Goal: Task Accomplishment & Management: Use online tool/utility

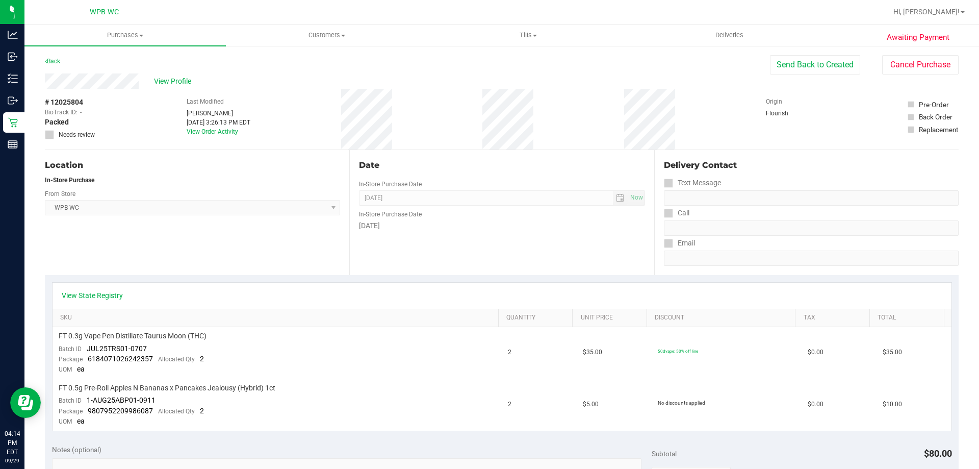
scroll to position [306, 0]
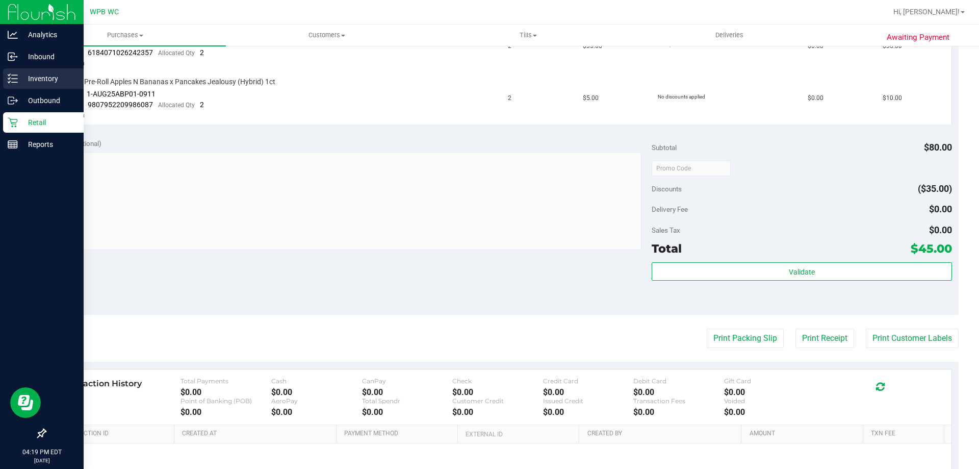
click at [24, 80] on p "Inventory" at bounding box center [48, 78] width 61 height 12
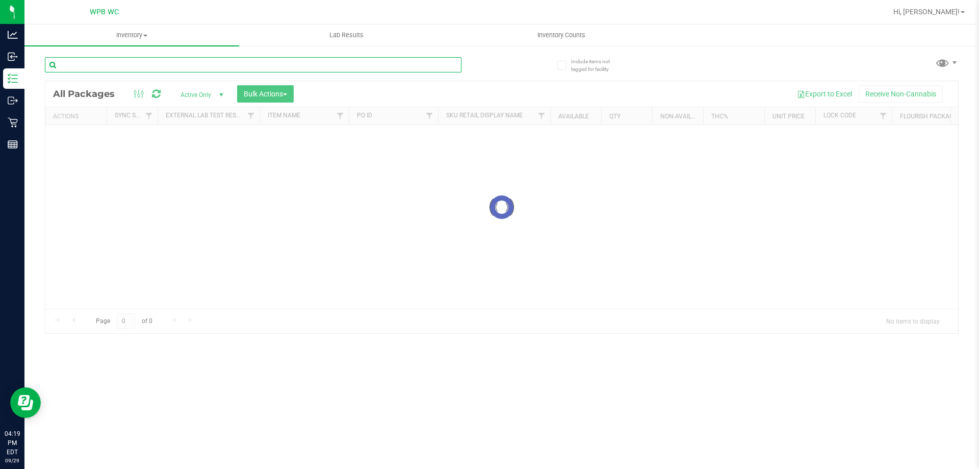
click at [119, 65] on input "text" at bounding box center [253, 64] width 417 height 15
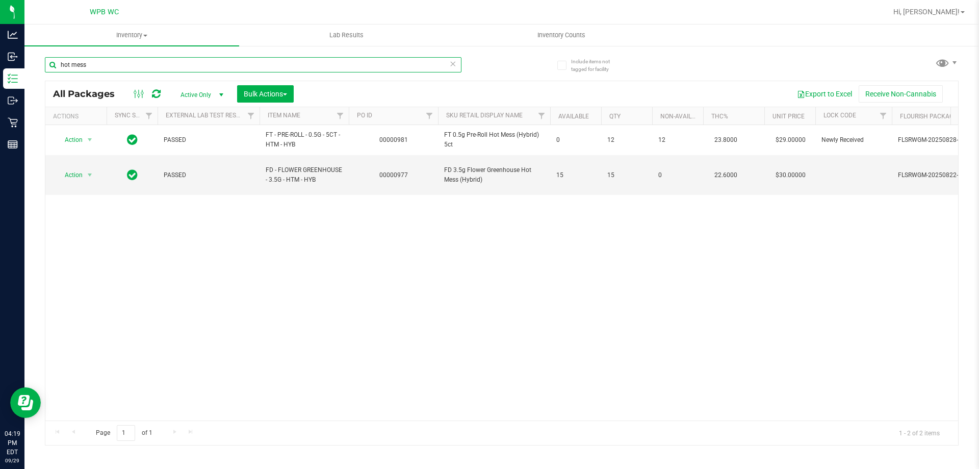
type input "hot mess"
click at [278, 285] on div "Action Action Edit attributes Global inventory Locate package Package audit log…" at bounding box center [501, 272] width 913 height 295
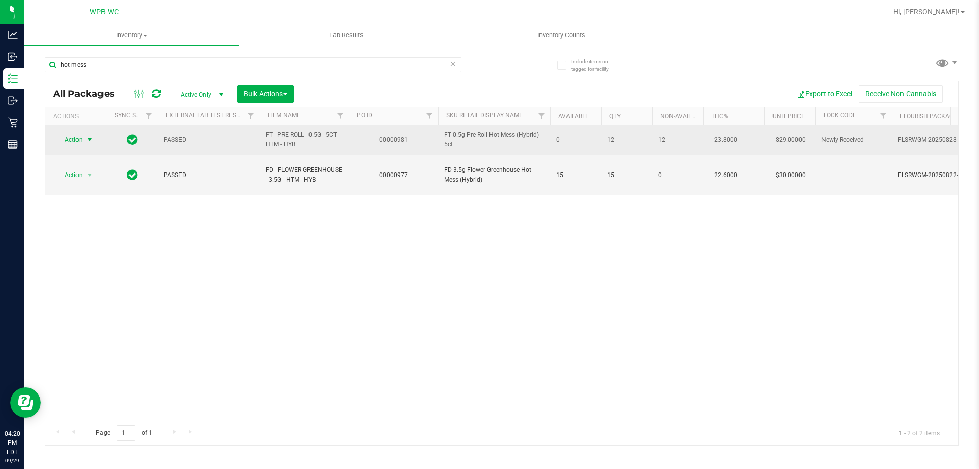
click at [72, 140] on span "Action" at bounding box center [70, 140] width 28 height 14
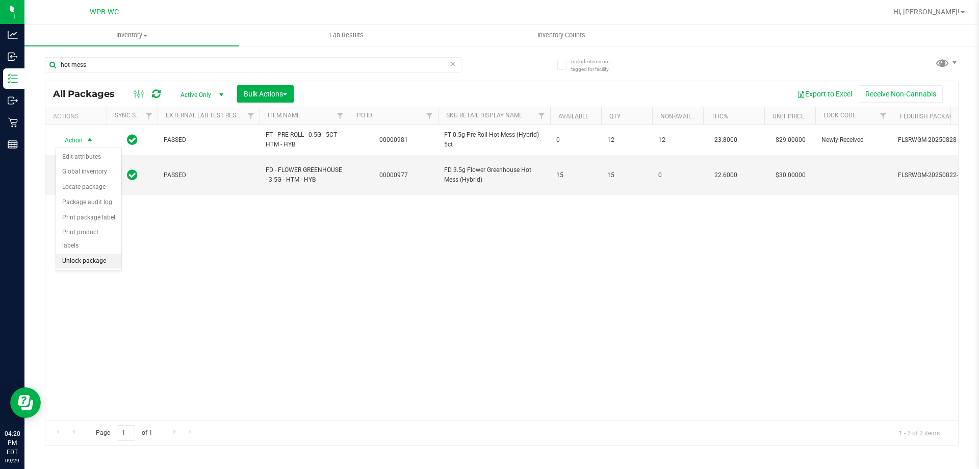
click at [91, 253] on li "Unlock package" at bounding box center [88, 260] width 65 height 15
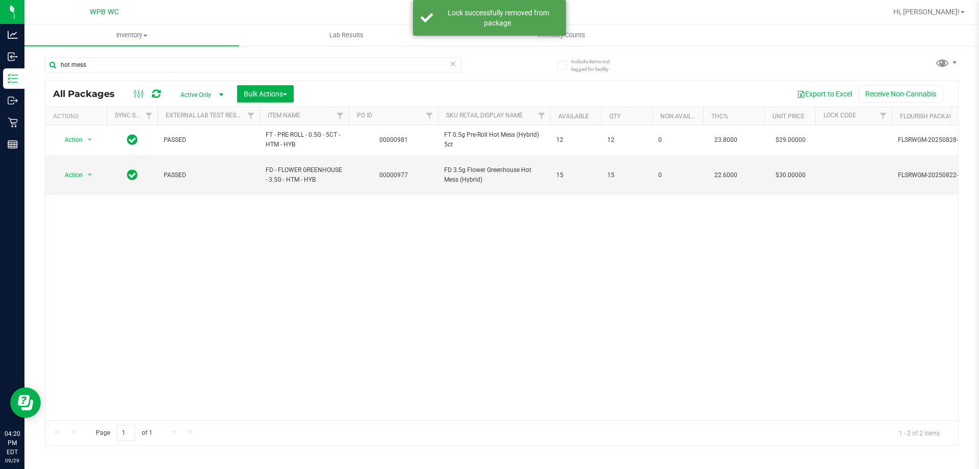
scroll to position [0, 418]
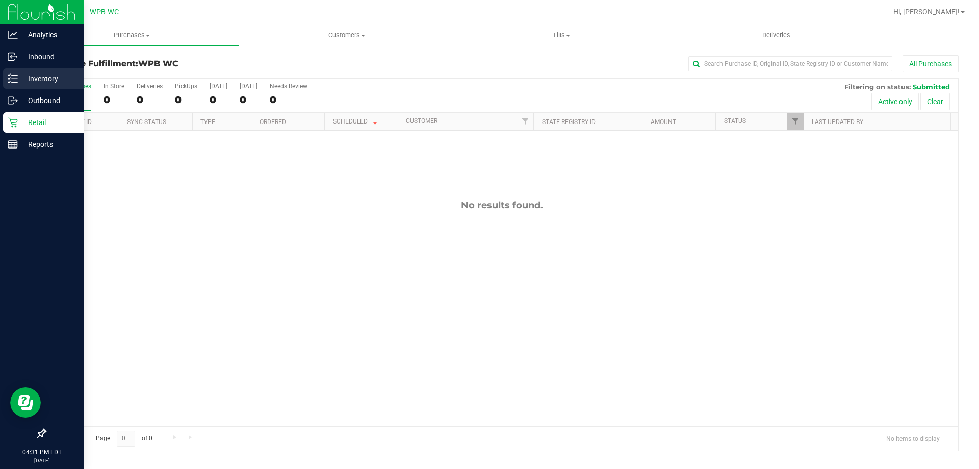
click at [27, 77] on p "Inventory" at bounding box center [48, 78] width 61 height 12
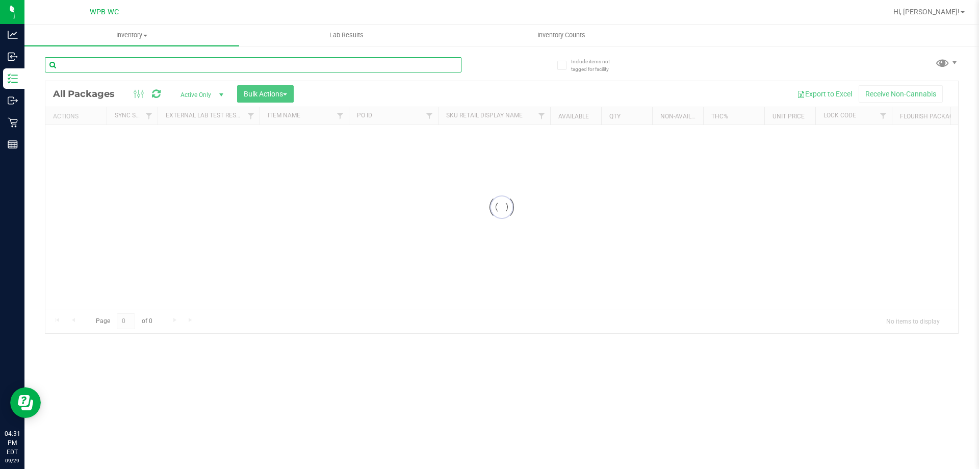
click at [91, 64] on div "Inventory All packages All inventory Waste log Create inventory Lab Results Inv…" at bounding box center [501, 246] width 955 height 444
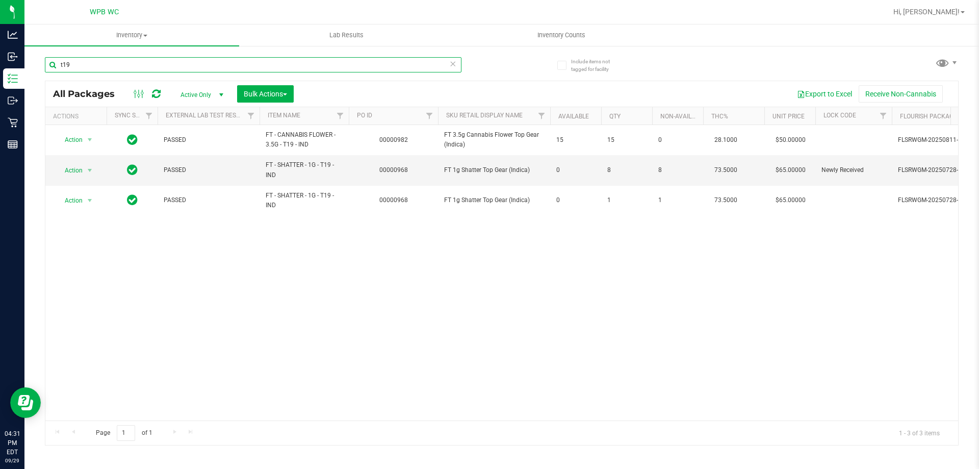
type input "t19"
drag, startPoint x: 356, startPoint y: 259, endPoint x: 358, endPoint y: 250, distance: 8.8
click at [356, 256] on div "Action Action Adjust qty Create package Edit attributes Global inventory Locate…" at bounding box center [501, 272] width 913 height 295
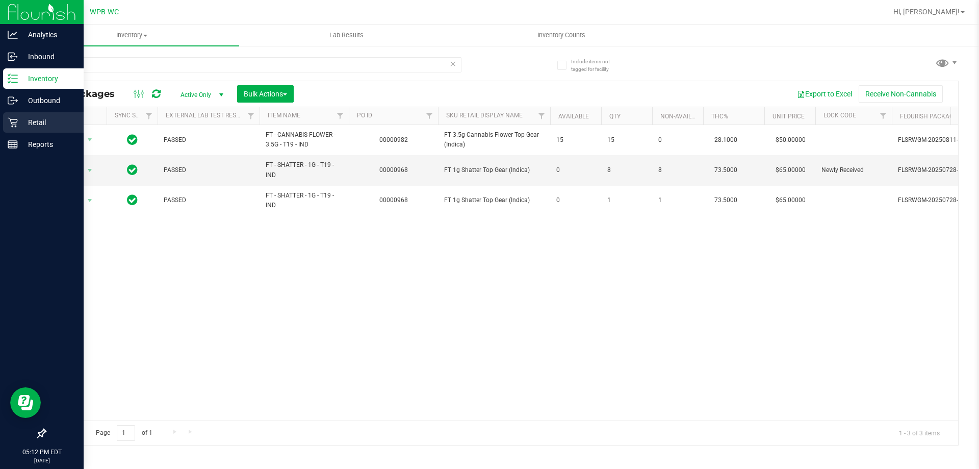
click at [28, 117] on p "Retail" at bounding box center [48, 122] width 61 height 12
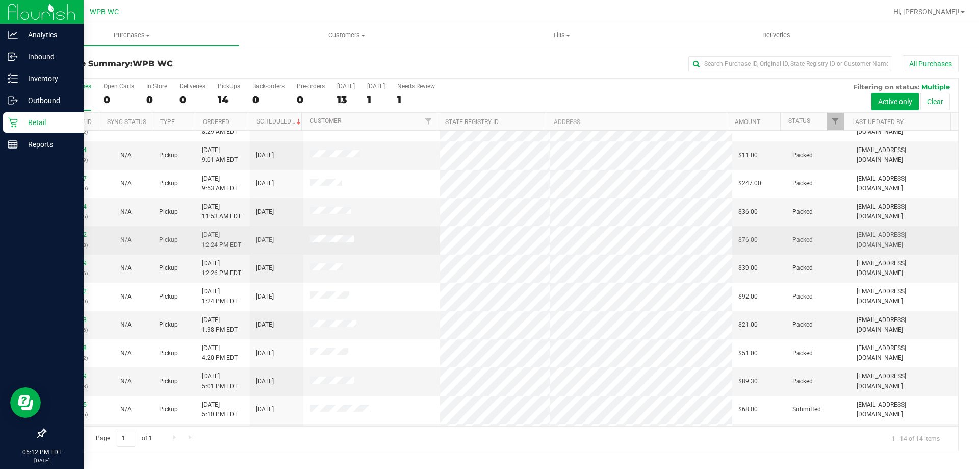
scroll to position [100, 0]
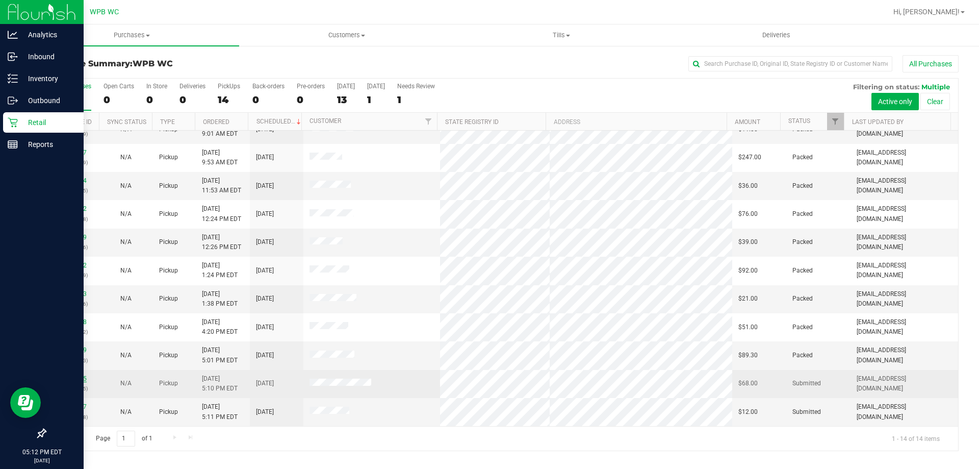
click at [78, 379] on link "12026785" at bounding box center [72, 378] width 29 height 7
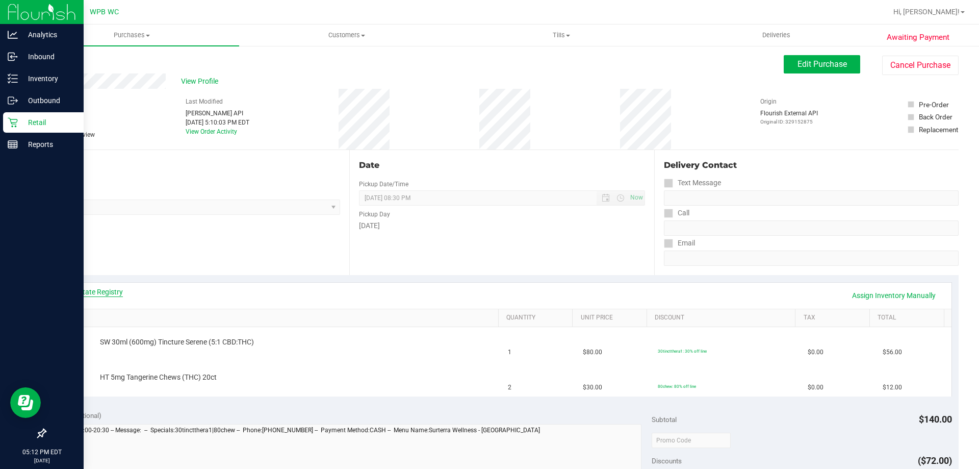
click at [115, 288] on link "View State Registry" at bounding box center [92, 292] width 61 height 10
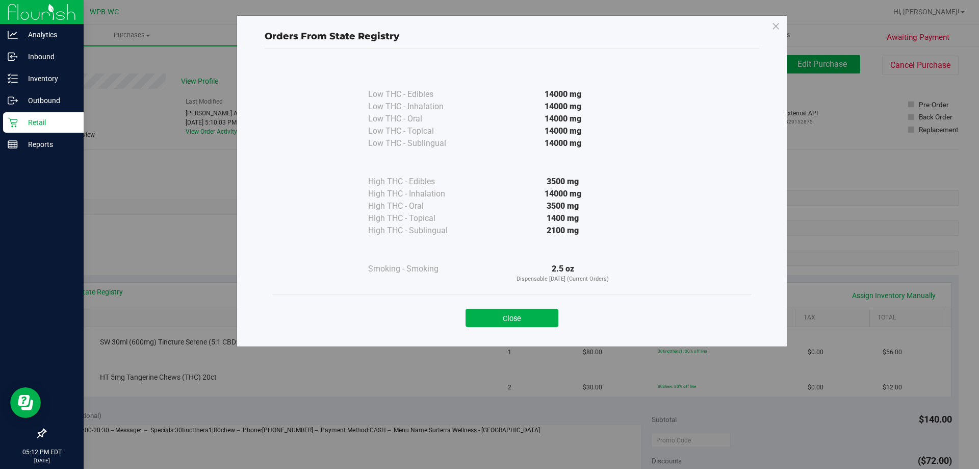
click at [503, 322] on button "Close" at bounding box center [512, 318] width 93 height 18
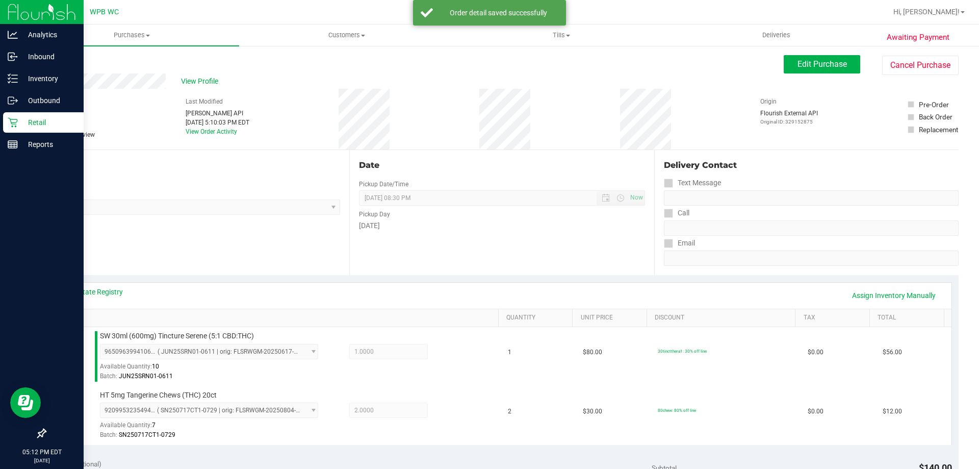
scroll to position [204, 0]
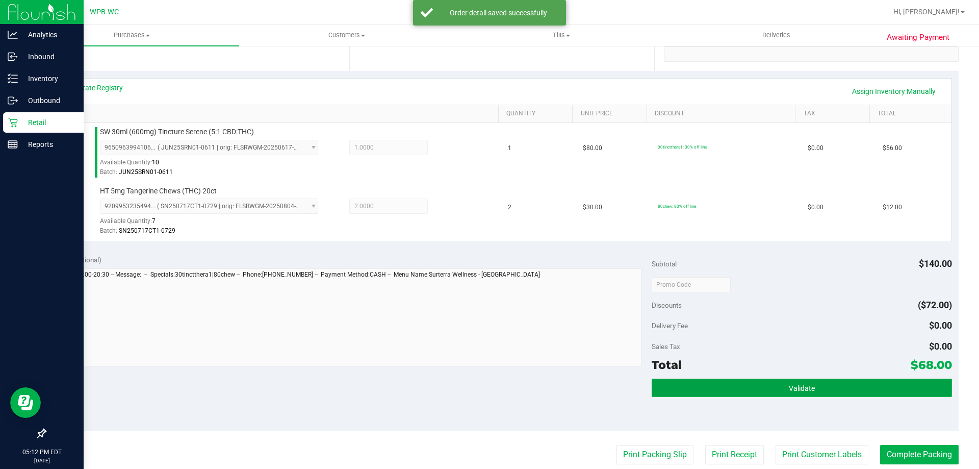
click at [797, 382] on button "Validate" at bounding box center [802, 387] width 300 height 18
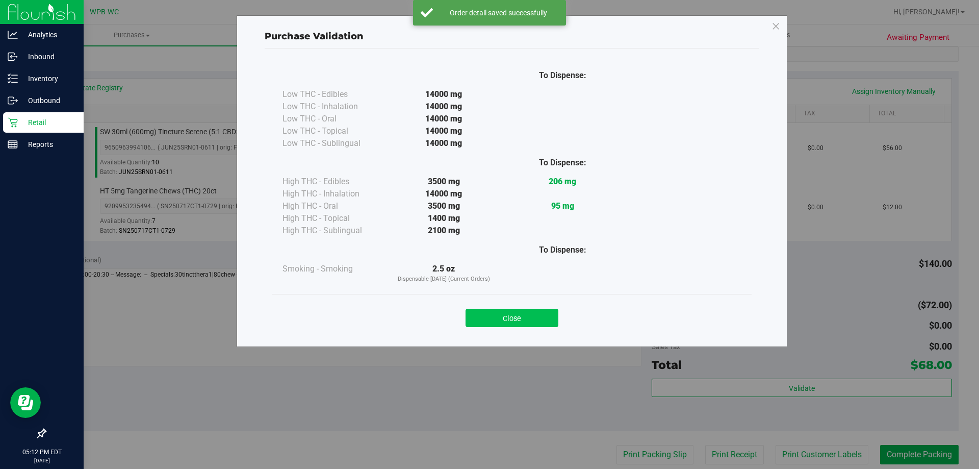
click at [545, 319] on button "Close" at bounding box center [512, 318] width 93 height 18
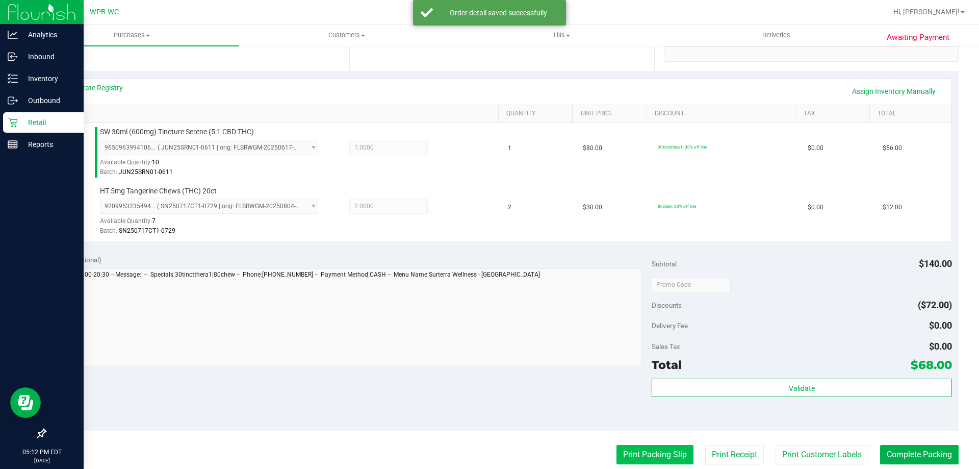
click at [653, 457] on button "Print Packing Slip" at bounding box center [655, 454] width 77 height 19
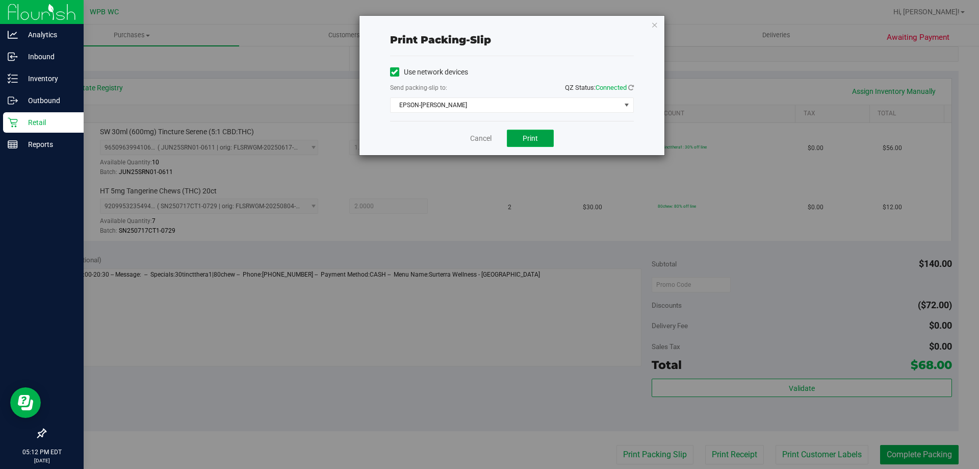
click at [512, 132] on button "Print" at bounding box center [530, 138] width 47 height 17
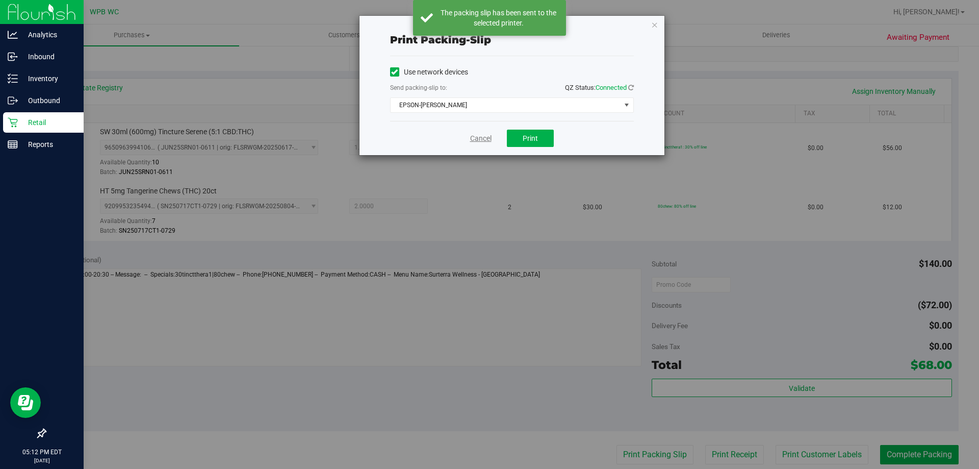
click at [481, 136] on link "Cancel" at bounding box center [480, 138] width 21 height 11
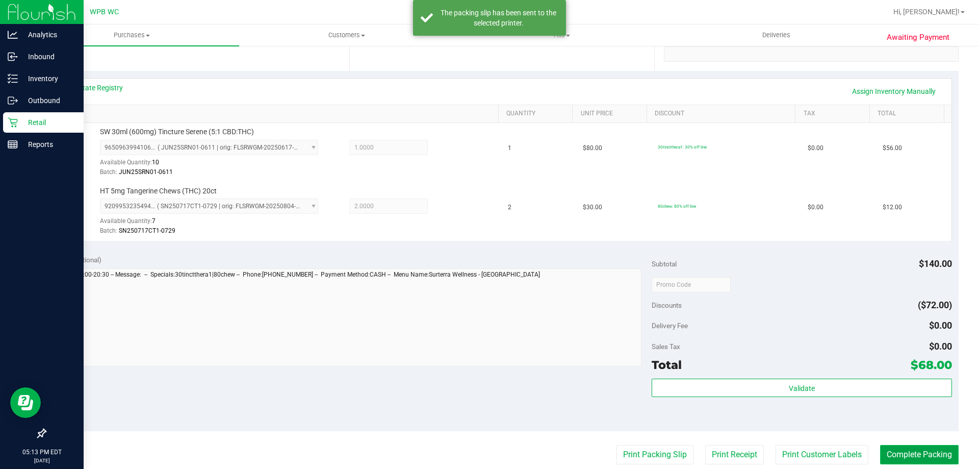
click at [930, 461] on button "Complete Packing" at bounding box center [919, 454] width 79 height 19
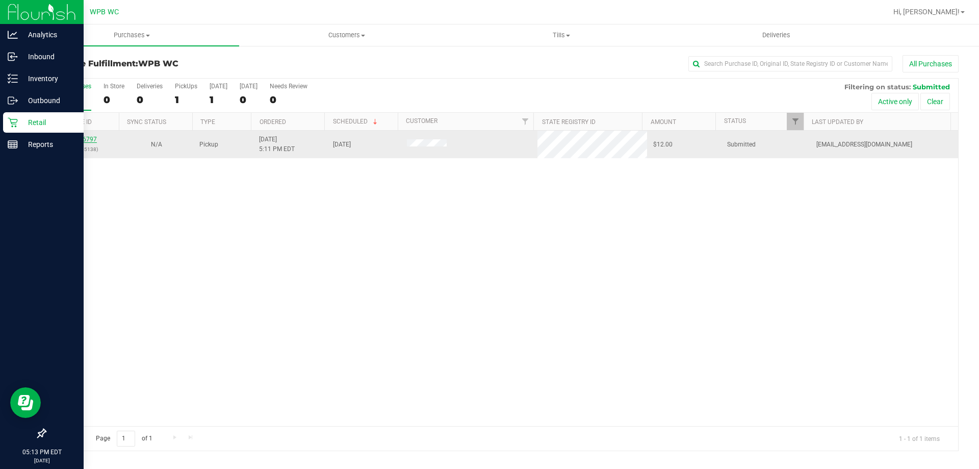
click at [89, 140] on link "12026797" at bounding box center [82, 139] width 29 height 7
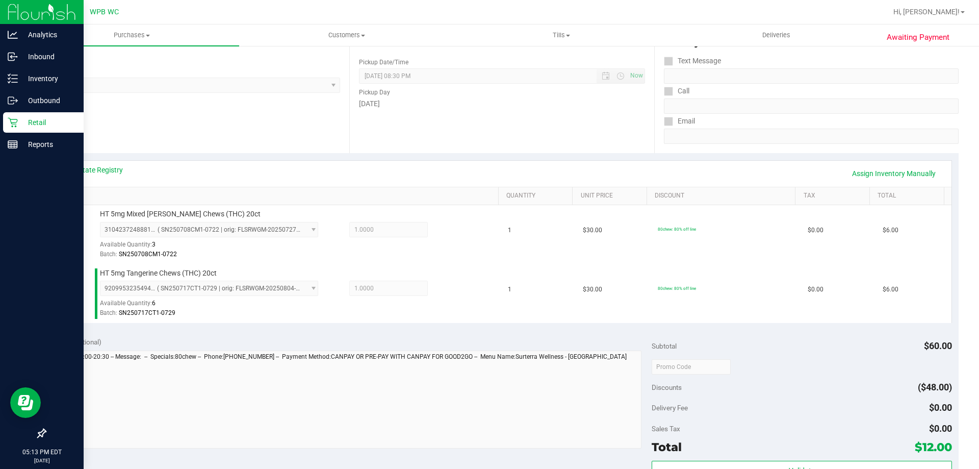
scroll to position [306, 0]
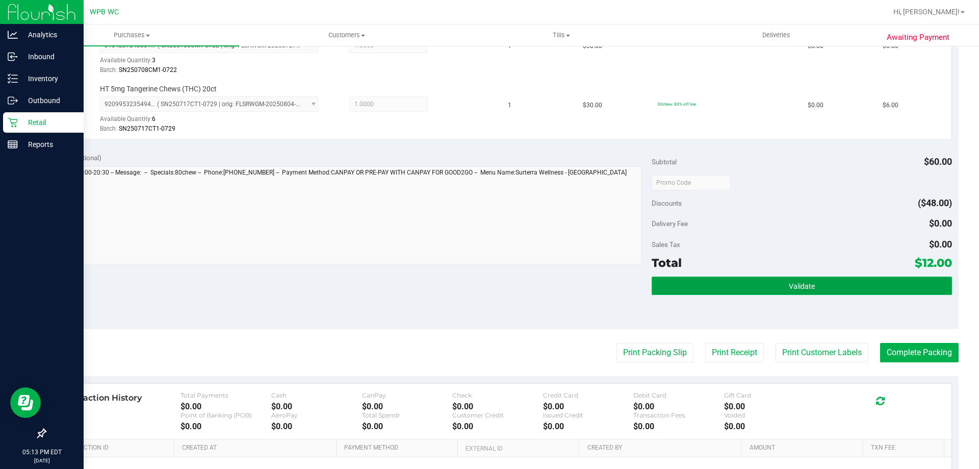
click at [813, 293] on button "Validate" at bounding box center [802, 285] width 300 height 18
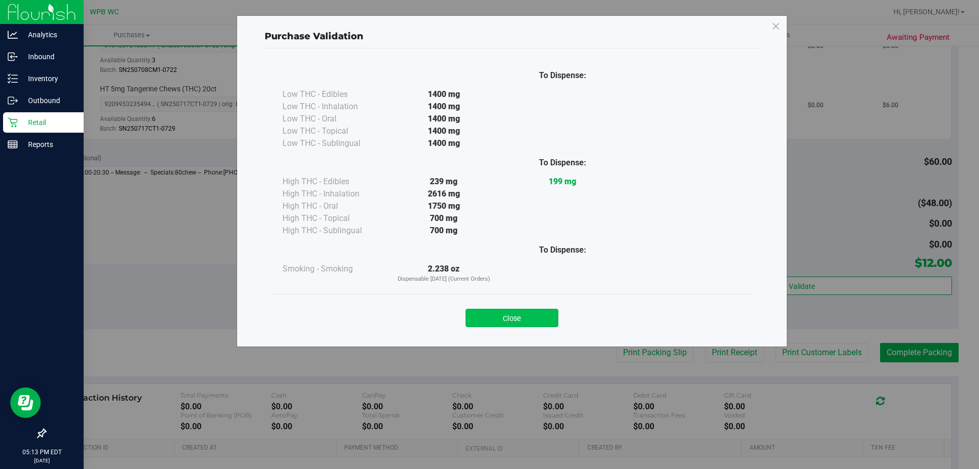
click at [522, 315] on button "Close" at bounding box center [512, 318] width 93 height 18
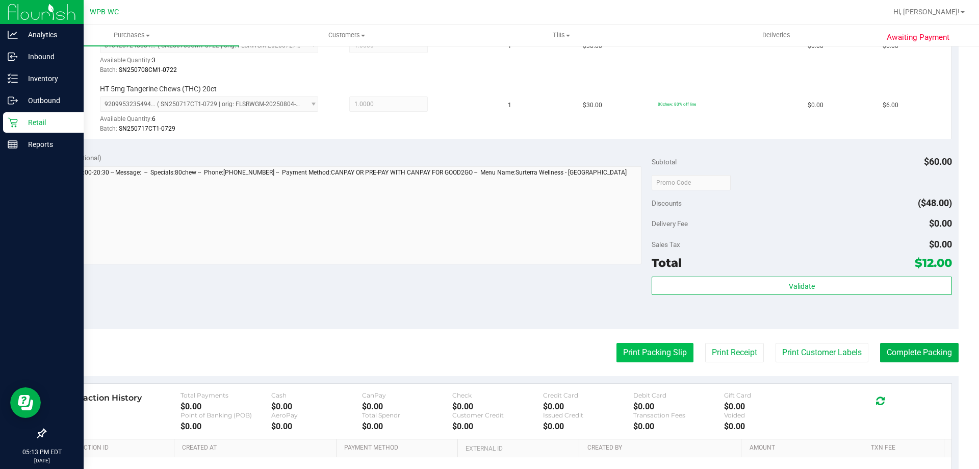
click at [668, 355] on button "Print Packing Slip" at bounding box center [655, 352] width 77 height 19
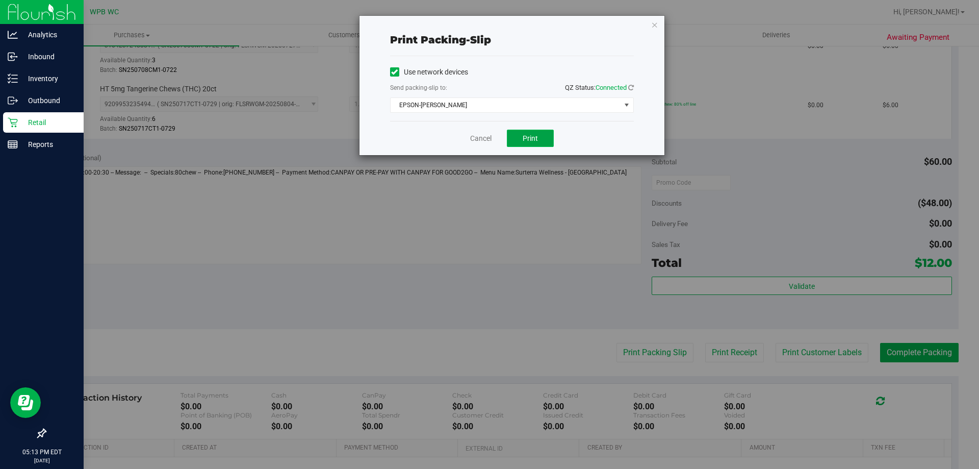
click at [547, 143] on button "Print" at bounding box center [530, 138] width 47 height 17
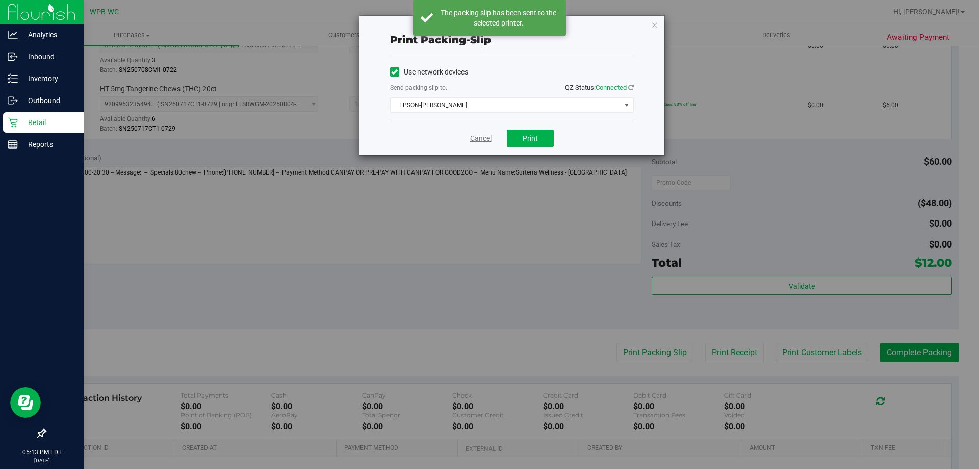
click at [483, 136] on link "Cancel" at bounding box center [480, 138] width 21 height 11
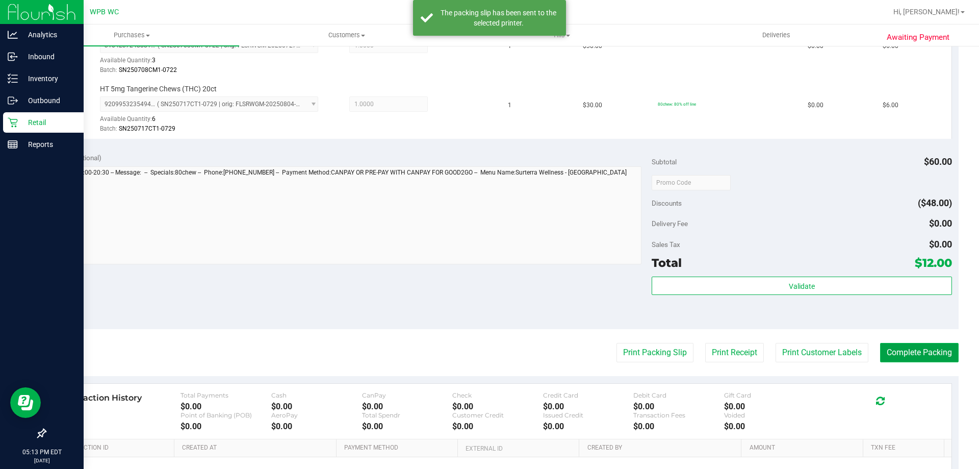
click at [932, 348] on button "Complete Packing" at bounding box center [919, 352] width 79 height 19
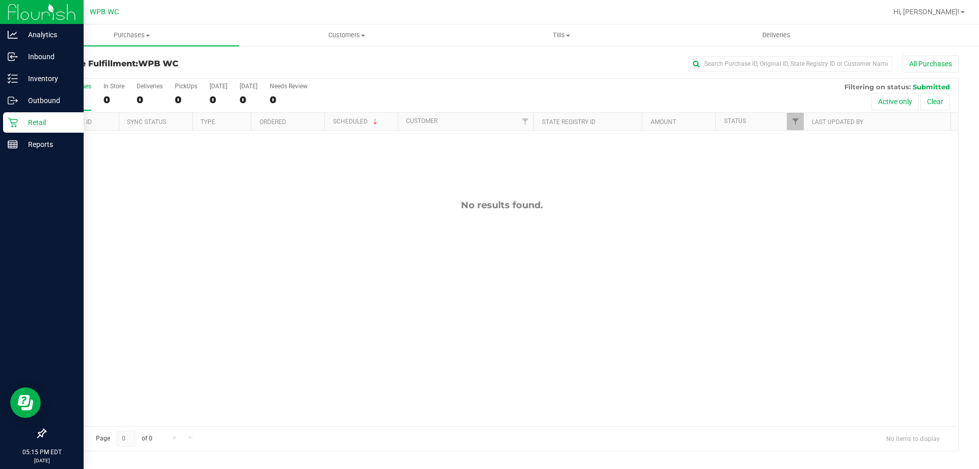
click at [15, 125] on icon at bounding box center [13, 122] width 10 height 10
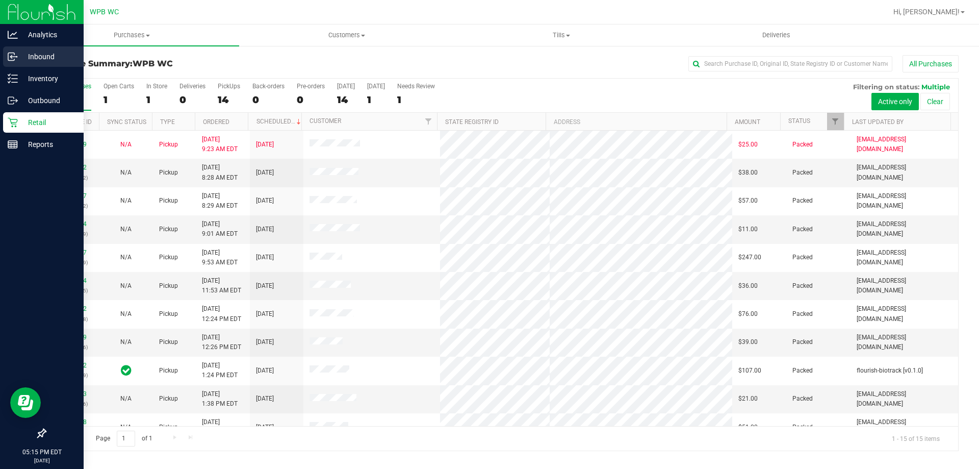
click at [27, 66] on div "Inbound" at bounding box center [43, 56] width 81 height 20
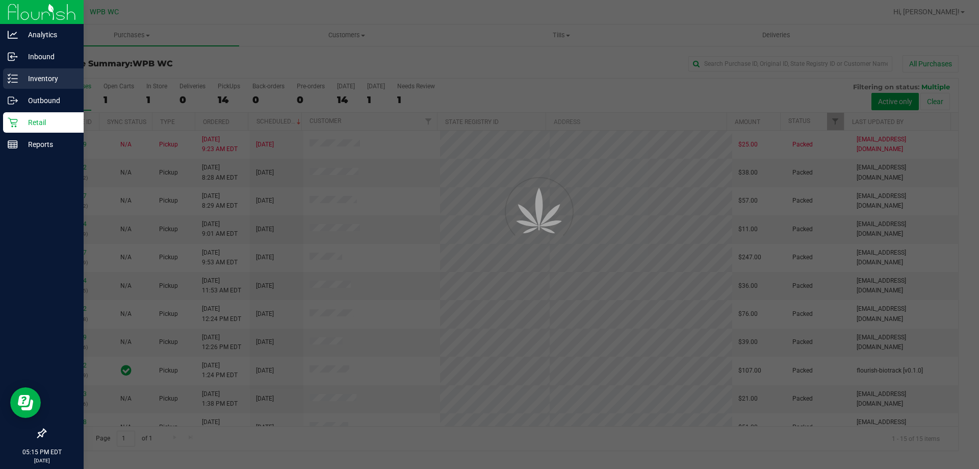
click at [32, 84] on p "Inventory" at bounding box center [48, 78] width 61 height 12
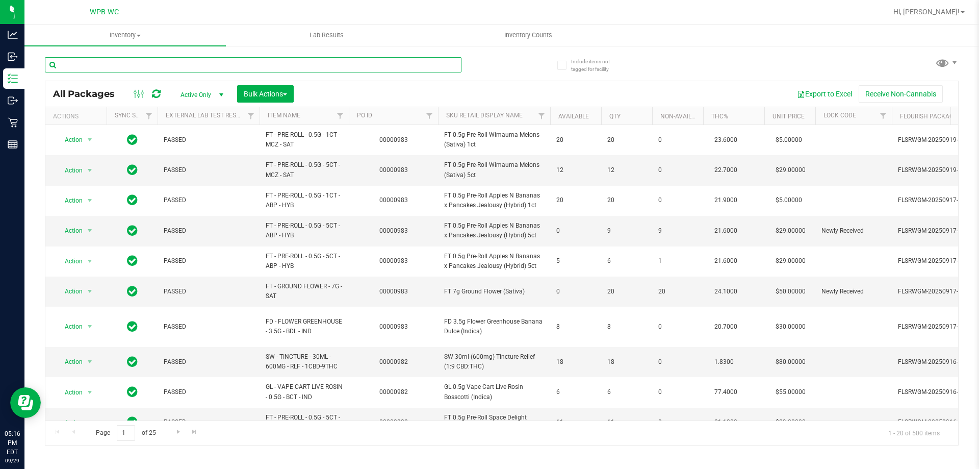
click at [157, 64] on input "text" at bounding box center [253, 64] width 417 height 15
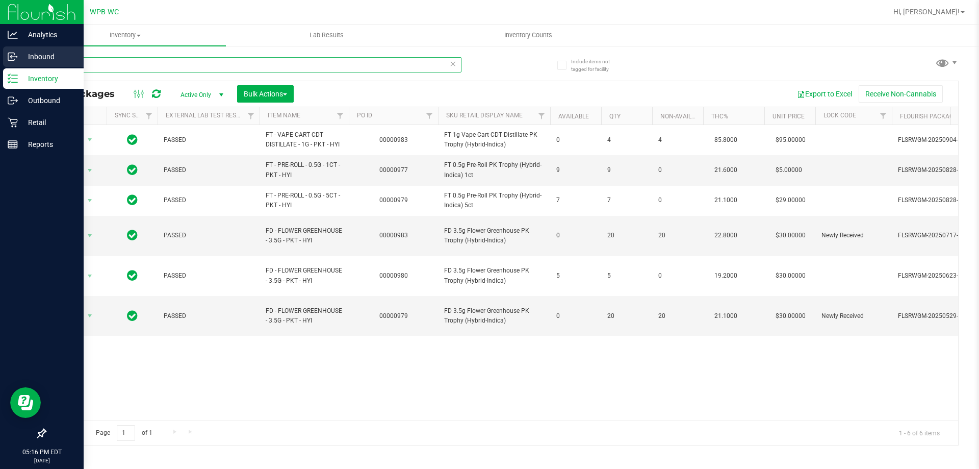
drag, startPoint x: 106, startPoint y: 61, endPoint x: 0, endPoint y: 62, distance: 106.1
click at [0, 62] on div "Analytics Inbound Inventory Outbound Retail Reports 05:16 PM EDT 09/29/2025 09/…" at bounding box center [489, 234] width 979 height 469
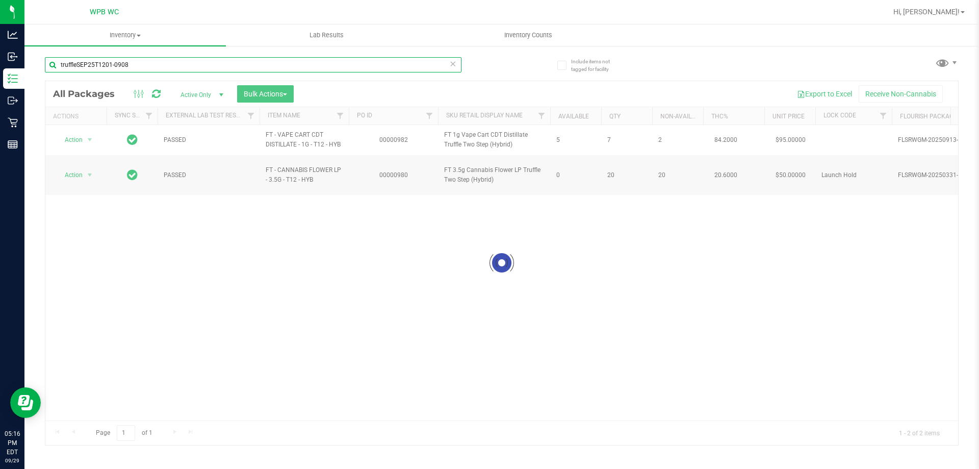
click at [149, 65] on input "truffleSEP25T1201-0908" at bounding box center [253, 64] width 417 height 15
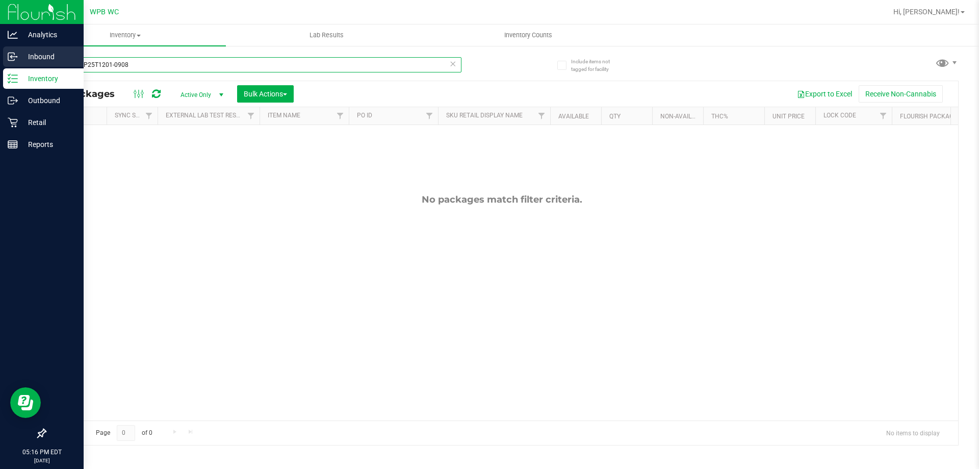
drag, startPoint x: 152, startPoint y: 57, endPoint x: 0, endPoint y: 54, distance: 152.5
click at [0, 55] on div "Analytics Inbound Inventory Outbound Retail Reports 05:16 PM EDT 09/29/2025 09/…" at bounding box center [489, 234] width 979 height 469
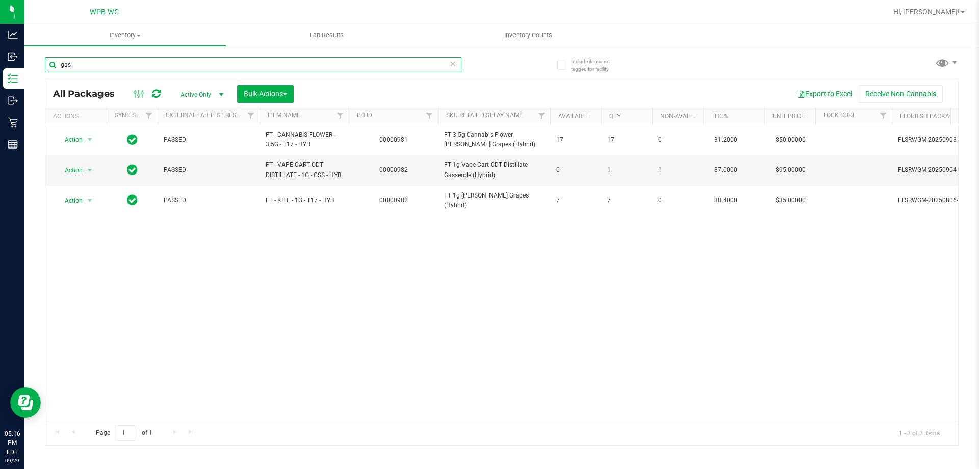
type input "gas"
